Goal: Navigation & Orientation: Find specific page/section

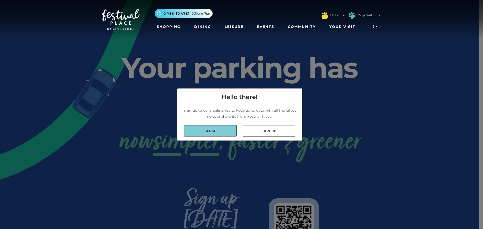
click at [223, 129] on link "Close" at bounding box center [210, 130] width 53 height 11
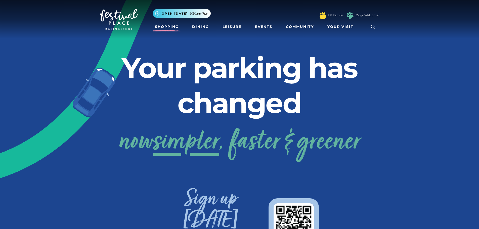
click at [166, 25] on link "Shopping" at bounding box center [167, 26] width 28 height 9
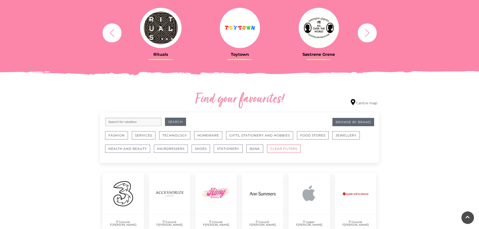
scroll to position [276, 0]
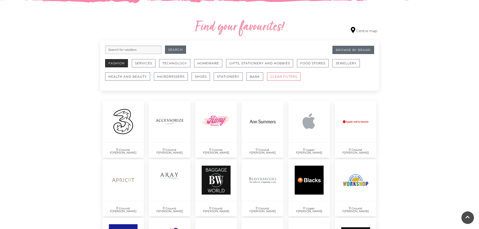
click at [123, 63] on button "Fashion" at bounding box center [116, 63] width 23 height 8
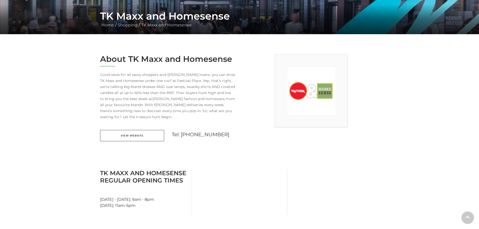
scroll to position [151, 0]
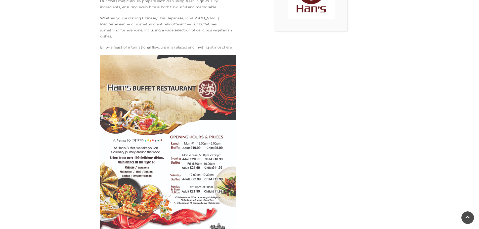
scroll to position [201, 0]
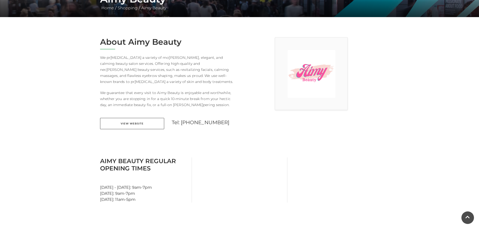
scroll to position [126, 0]
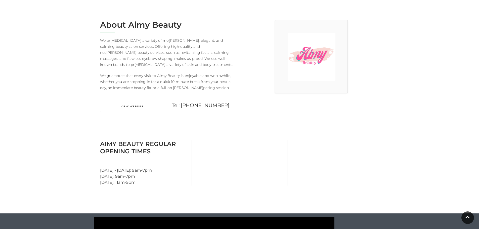
click at [137, 106] on link "View Website" at bounding box center [132, 106] width 64 height 11
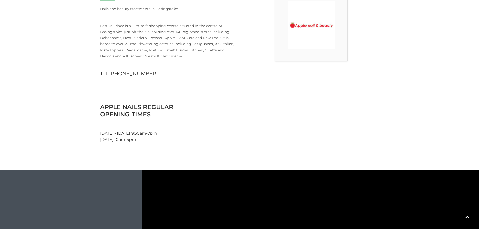
scroll to position [226, 0]
